Goal: Check status: Check status

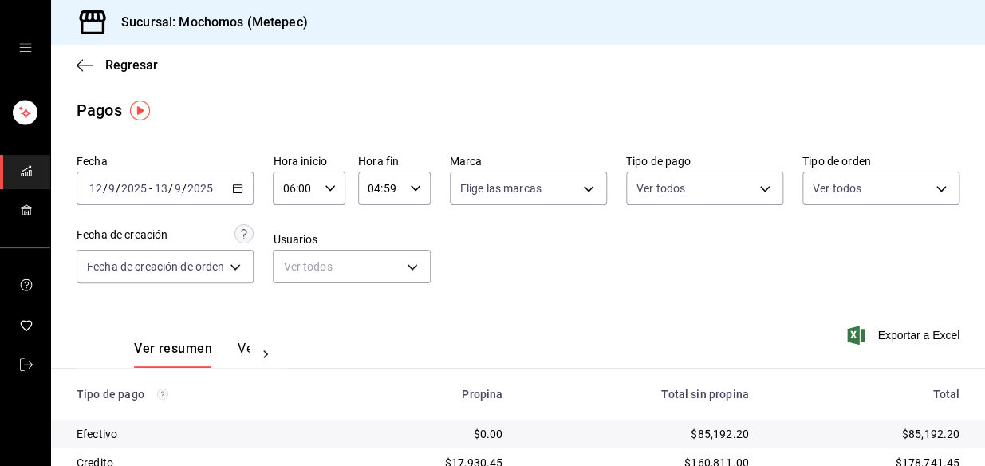
click at [242, 192] on \(Stroke\) "button" at bounding box center [238, 188] width 10 height 9
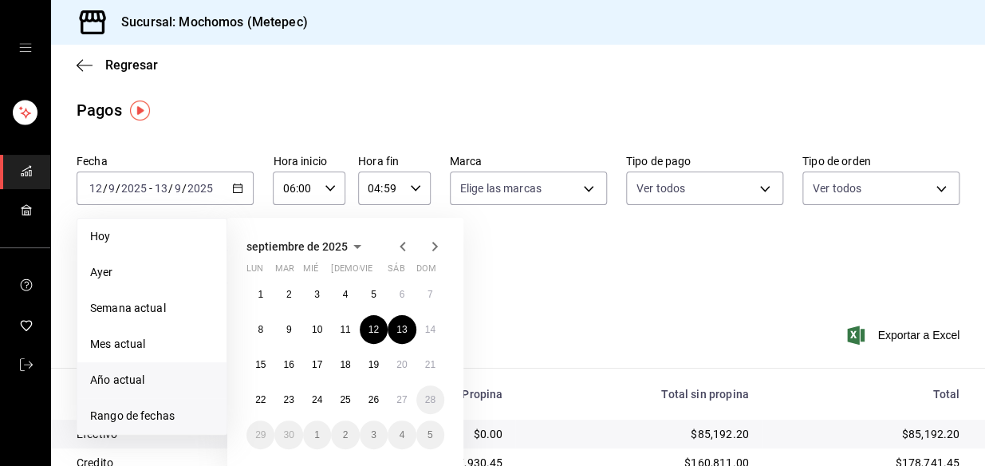
click at [152, 390] on li "Año actual" at bounding box center [151, 380] width 149 height 36
type input "00:00"
type input "23:59"
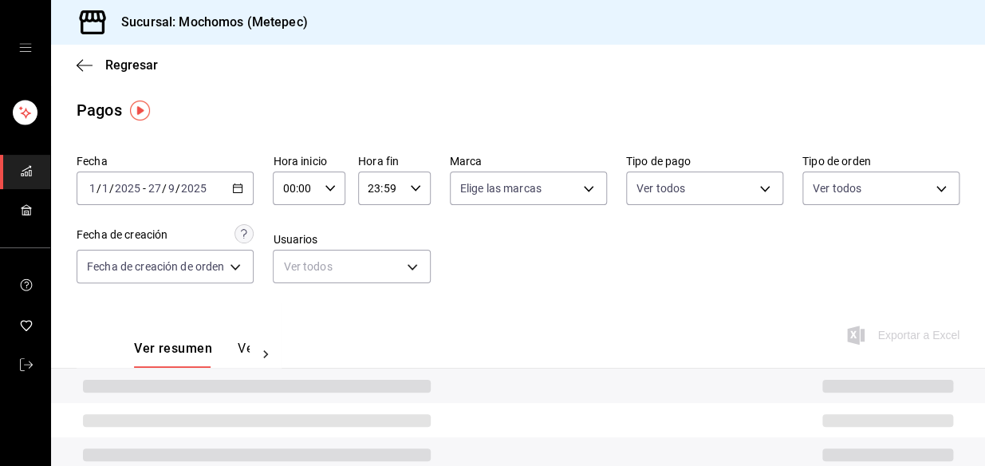
click at [198, 191] on input "2025" at bounding box center [193, 188] width 27 height 13
click at [239, 183] on icon "button" at bounding box center [237, 188] width 11 height 11
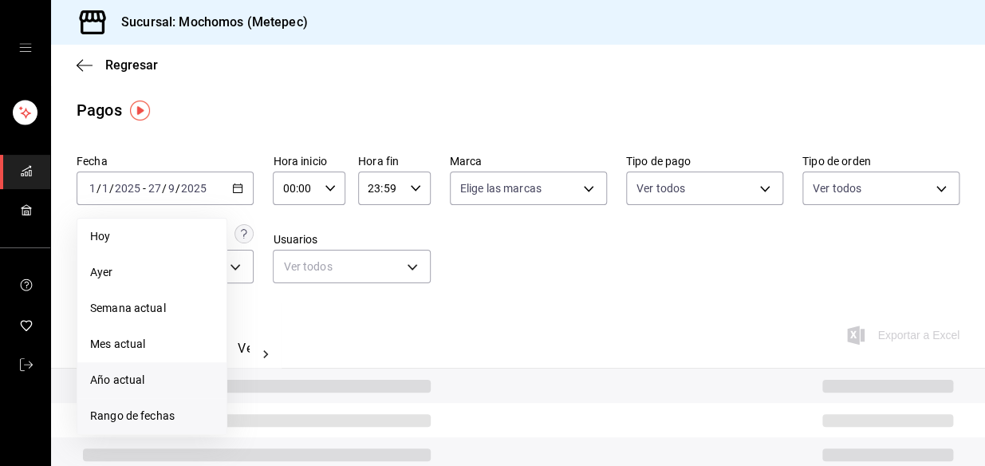
click at [150, 420] on span "Rango de fechas" at bounding box center [152, 415] width 124 height 17
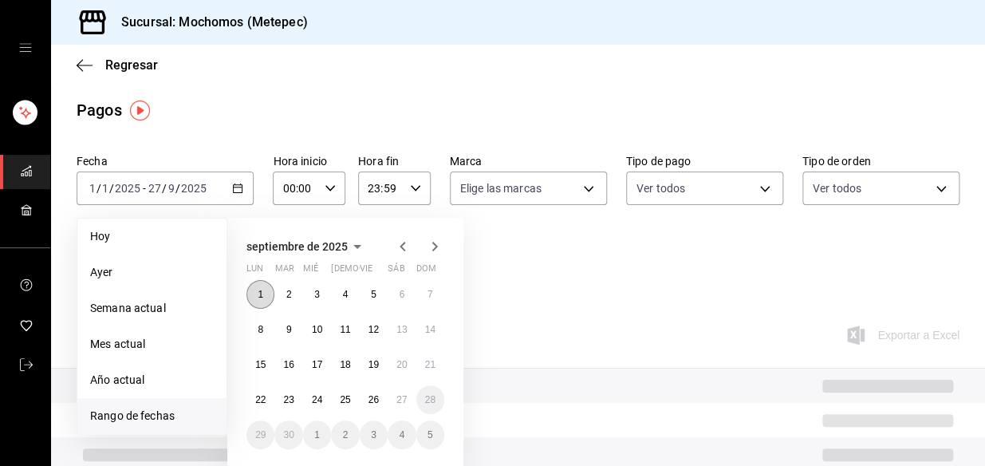
click at [270, 289] on button "1" at bounding box center [260, 294] width 28 height 29
click at [289, 287] on button "2" at bounding box center [288, 294] width 28 height 29
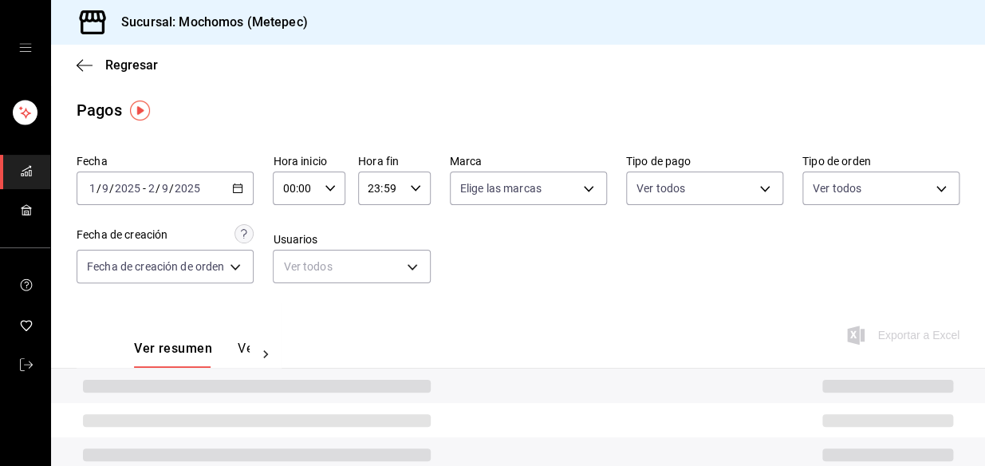
click at [340, 183] on div "00:00 Hora inicio" at bounding box center [309, 187] width 73 height 33
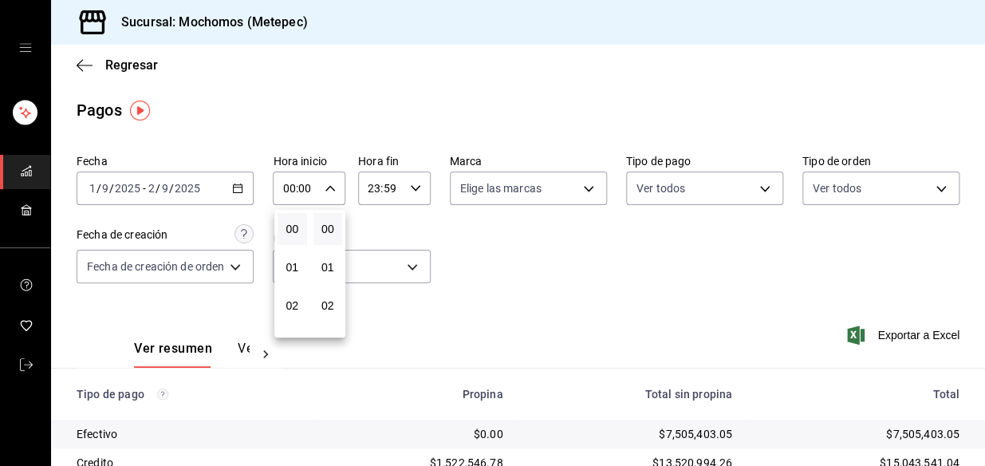
scroll to position [72, 0]
click at [293, 271] on span "03" at bounding box center [292, 272] width 10 height 13
type input "03:00"
click at [412, 191] on div at bounding box center [492, 233] width 985 height 466
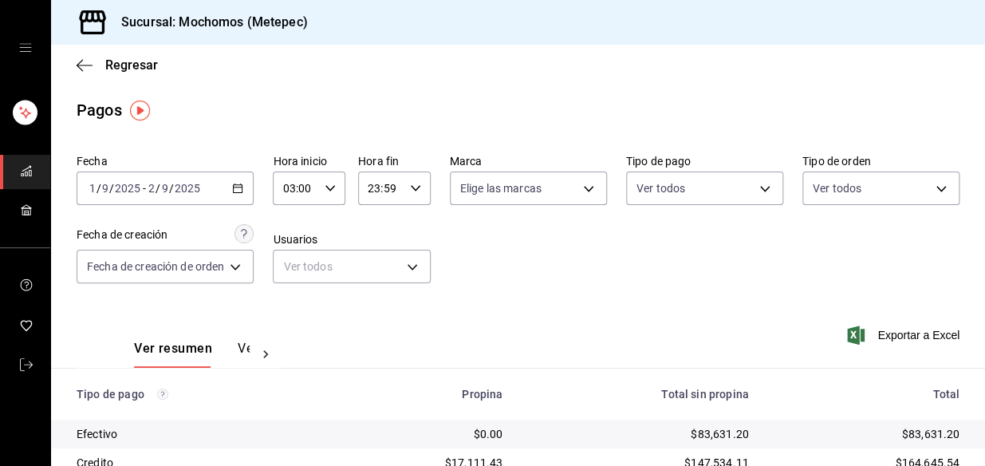
click at [410, 183] on icon "button" at bounding box center [415, 188] width 11 height 11
click at [374, 234] on span "04" at bounding box center [376, 237] width 10 height 13
type input "04:59"
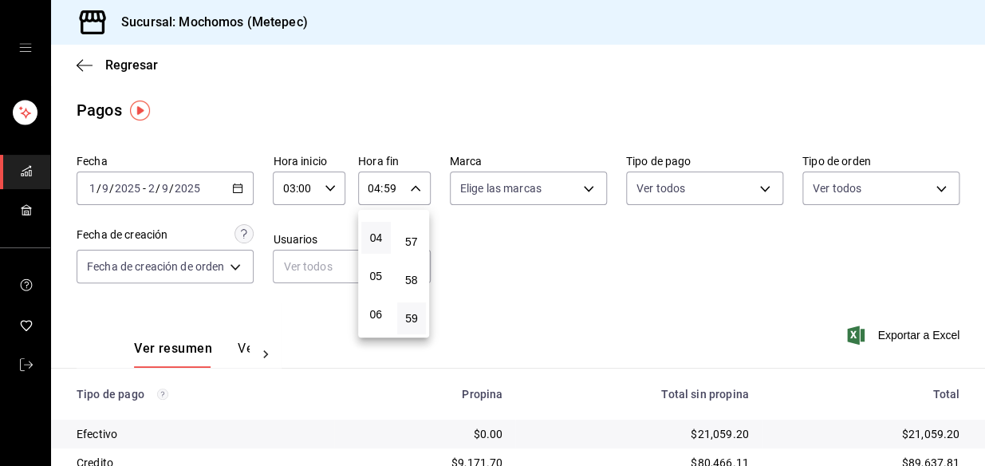
click at [504, 239] on div at bounding box center [492, 233] width 985 height 466
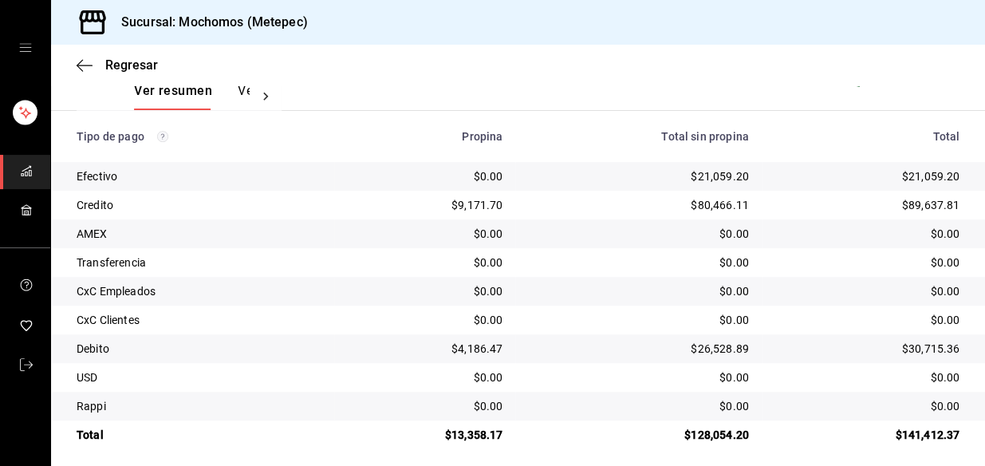
scroll to position [267, 0]
